Goal: Use online tool/utility: Utilize a website feature to perform a specific function

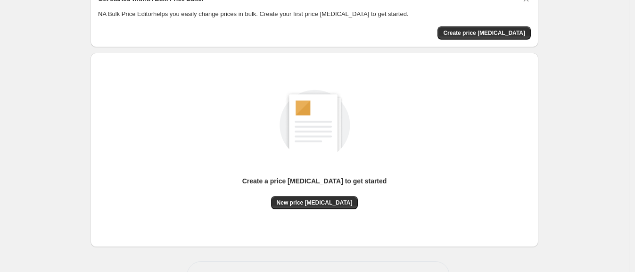
scroll to position [58, 0]
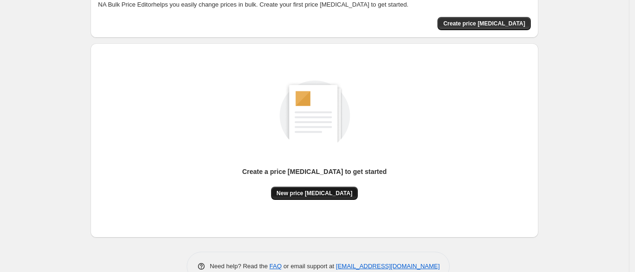
click at [323, 192] on span "New price [MEDICAL_DATA]" at bounding box center [315, 193] width 76 height 8
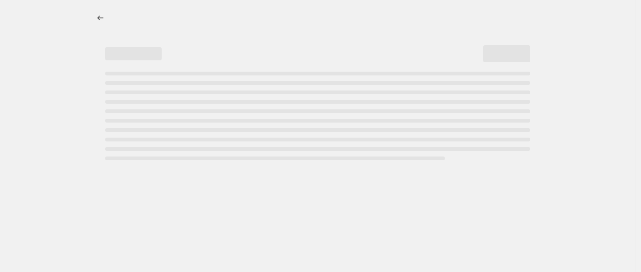
select select "percentage"
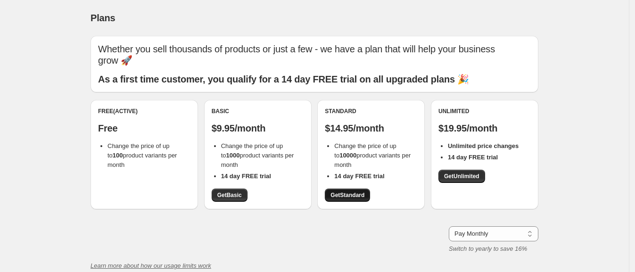
click at [346, 197] on span "Get Standard" at bounding box center [347, 195] width 34 height 8
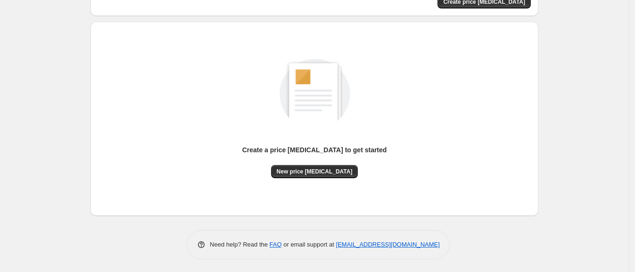
scroll to position [81, 0]
click at [332, 174] on button "New price [MEDICAL_DATA]" at bounding box center [314, 170] width 87 height 13
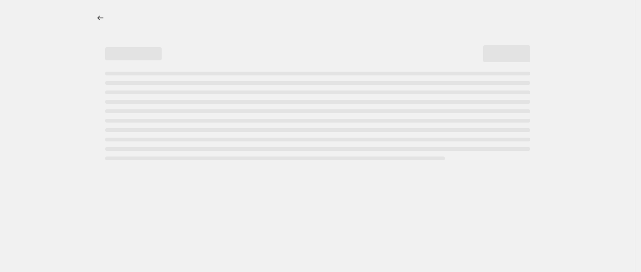
select select "percentage"
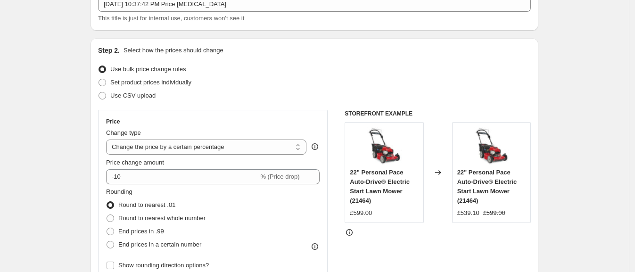
scroll to position [58, 0]
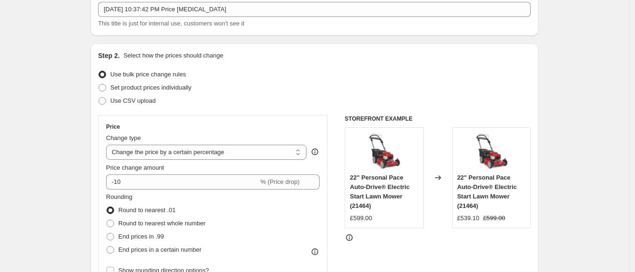
click at [360, 219] on div "£599.00" at bounding box center [361, 218] width 22 height 9
copy div "599.00"
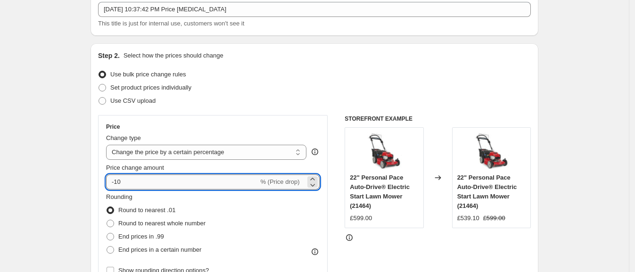
drag, startPoint x: 118, startPoint y: 178, endPoint x: 127, endPoint y: 179, distance: 9.5
click at [127, 179] on input "-10" at bounding box center [182, 181] width 152 height 15
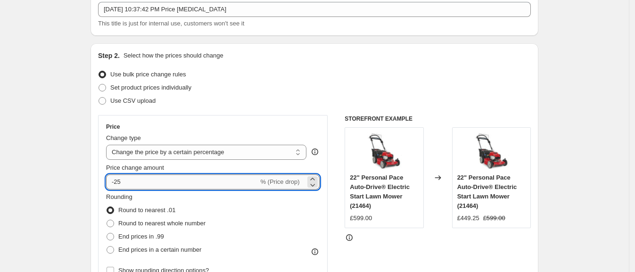
click at [143, 179] on input "-25" at bounding box center [182, 181] width 152 height 15
type input "-26"
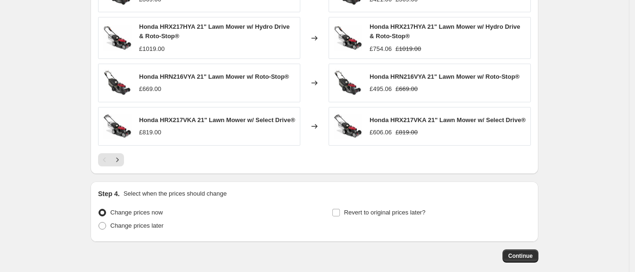
scroll to position [648, 0]
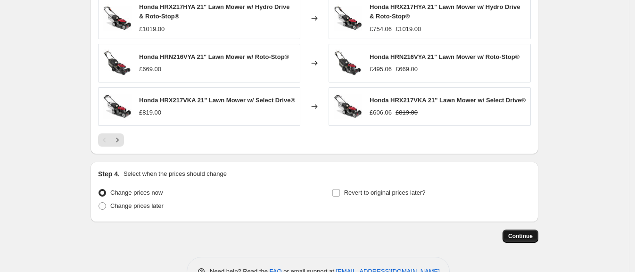
click at [533, 238] on span "Continue" at bounding box center [520, 236] width 25 height 8
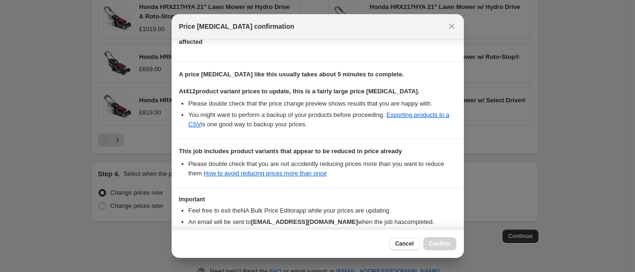
scroll to position [176, 0]
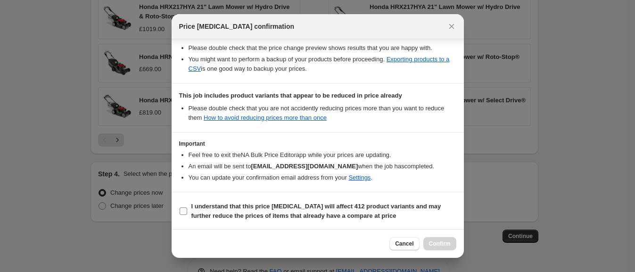
click at [243, 214] on b "I understand that this price change job will affect 412 product variants and ma…" at bounding box center [316, 211] width 250 height 16
click at [187, 214] on input "I understand that this price change job will affect 412 product variants and ma…" at bounding box center [184, 211] width 8 height 8
checkbox input "true"
click at [436, 247] on span "Confirm" at bounding box center [440, 244] width 22 height 8
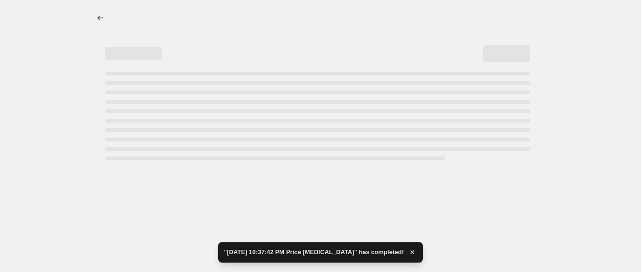
select select "percentage"
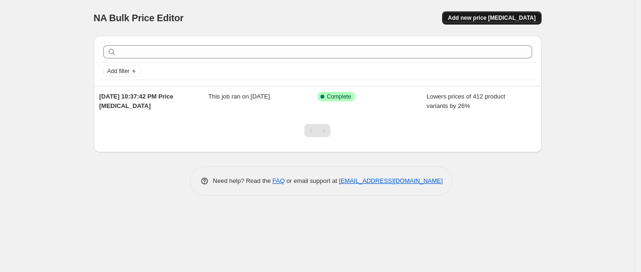
click at [499, 16] on span "Add new price change job" at bounding box center [492, 18] width 88 height 8
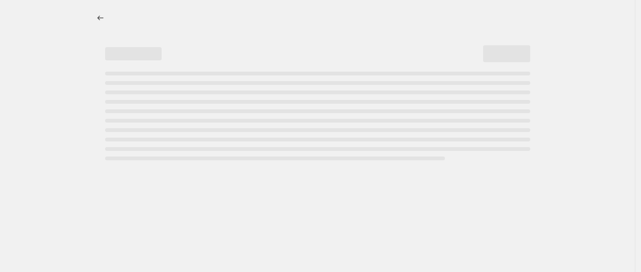
select select "percentage"
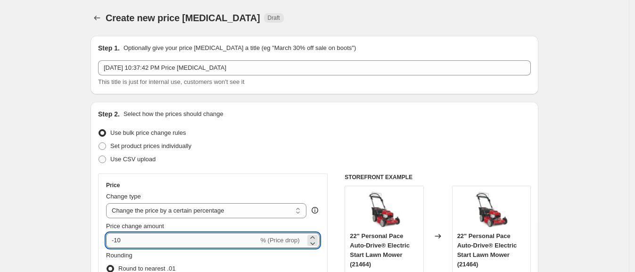
drag, startPoint x: 117, startPoint y: 240, endPoint x: 158, endPoint y: 241, distance: 40.5
click at [158, 241] on input "-10" at bounding box center [182, 240] width 152 height 15
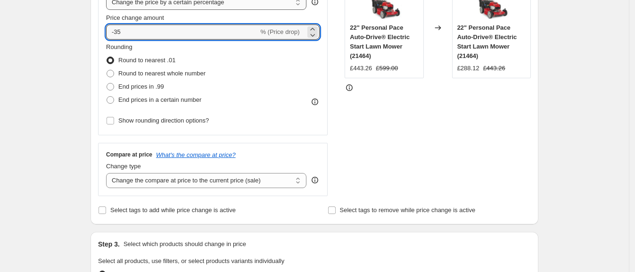
scroll to position [187, 0]
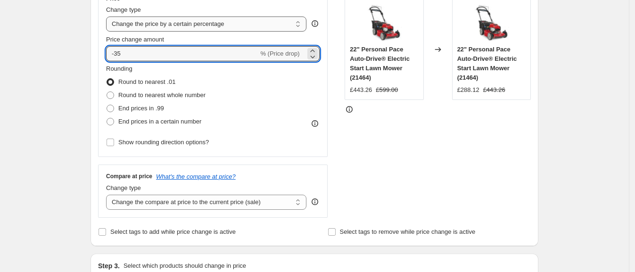
drag, startPoint x: 120, startPoint y: 5, endPoint x: 127, endPoint y: 3, distance: 7.2
click at [127, 3] on div "Price Change type Change the price to a certain amount Change the price by a ce…" at bounding box center [213, 72] width 214 height 154
type input "-38"
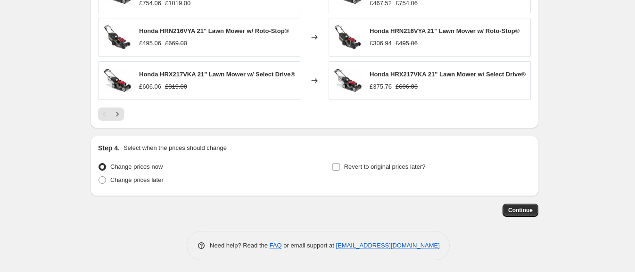
scroll to position [679, 0]
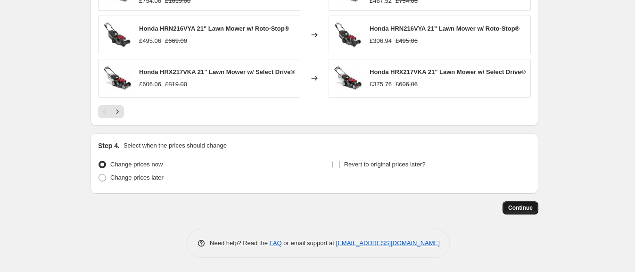
click at [527, 208] on span "Continue" at bounding box center [520, 208] width 25 height 8
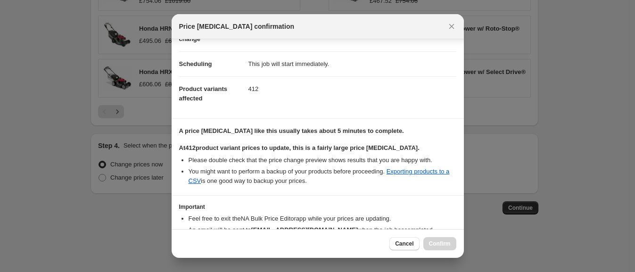
scroll to position [117, 0]
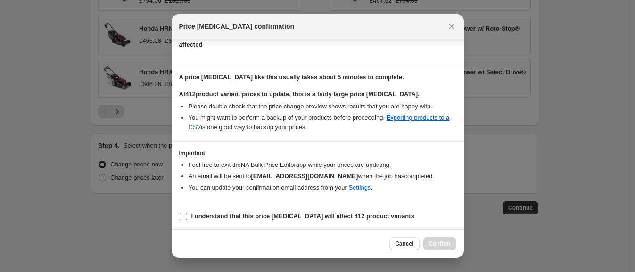
click at [253, 214] on b "I understand that this price change job will affect 412 product variants" at bounding box center [302, 216] width 223 height 7
click at [187, 214] on input "I understand that this price change job will affect 412 product variants" at bounding box center [184, 217] width 8 height 8
checkbox input "true"
click at [441, 242] on span "Confirm" at bounding box center [440, 244] width 22 height 8
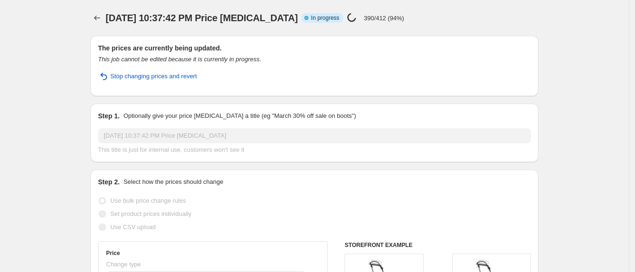
select select "percentage"
